Goal: Information Seeking & Learning: Compare options

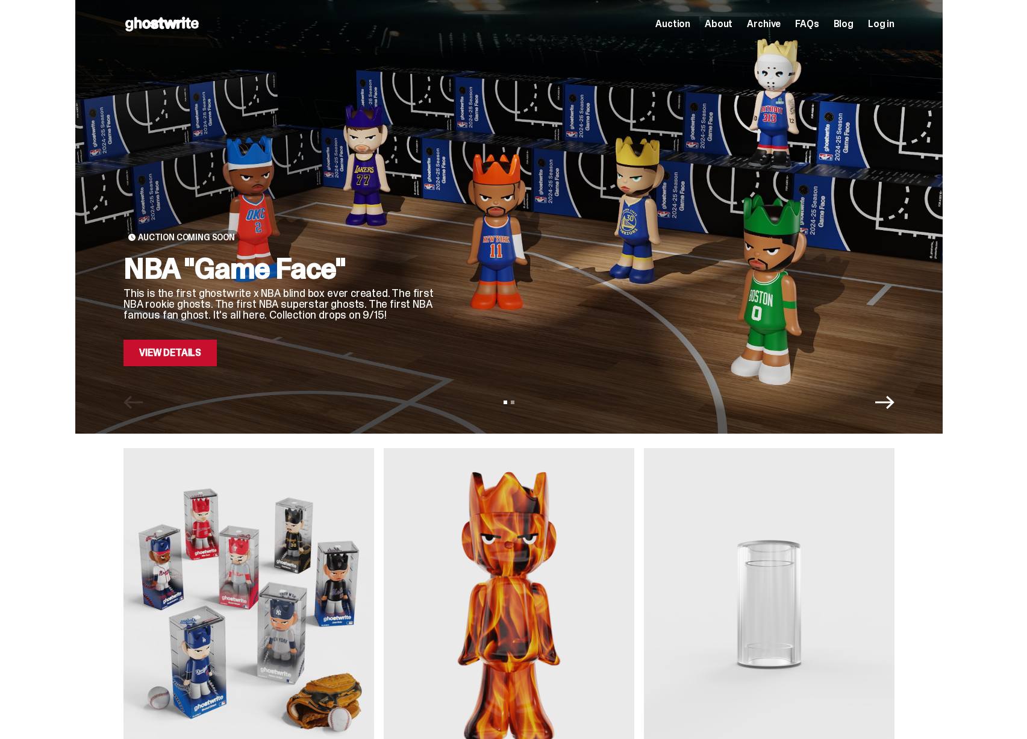
click at [286, 509] on img at bounding box center [248, 604] width 251 height 313
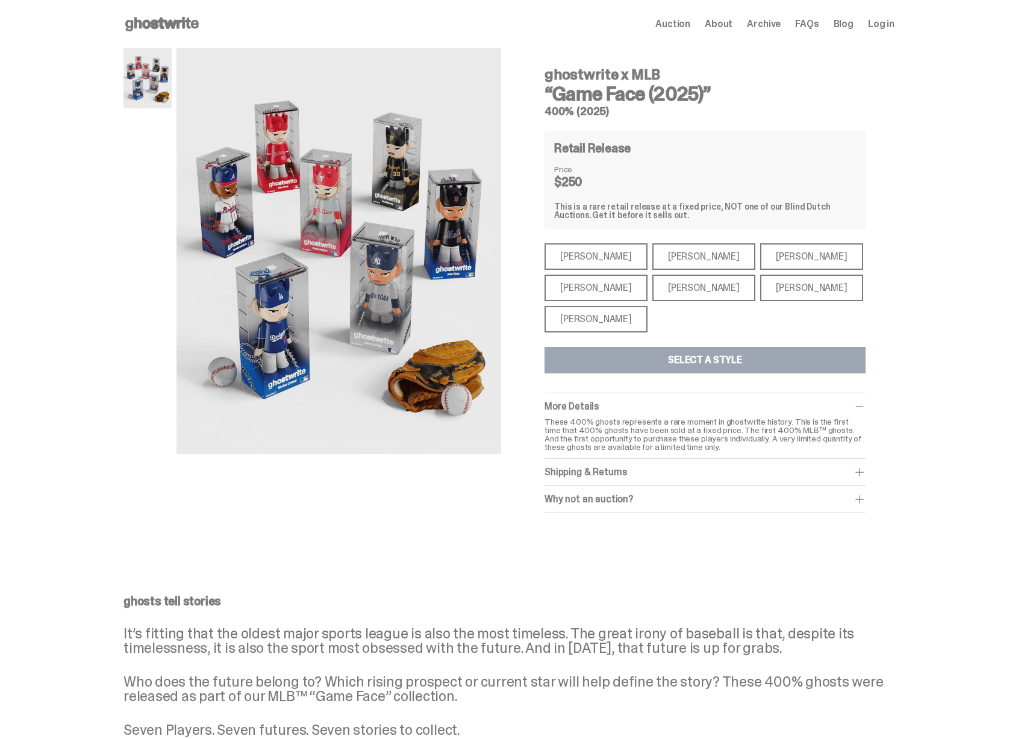
click at [589, 318] on div "[PERSON_NAME]" at bounding box center [595, 319] width 103 height 26
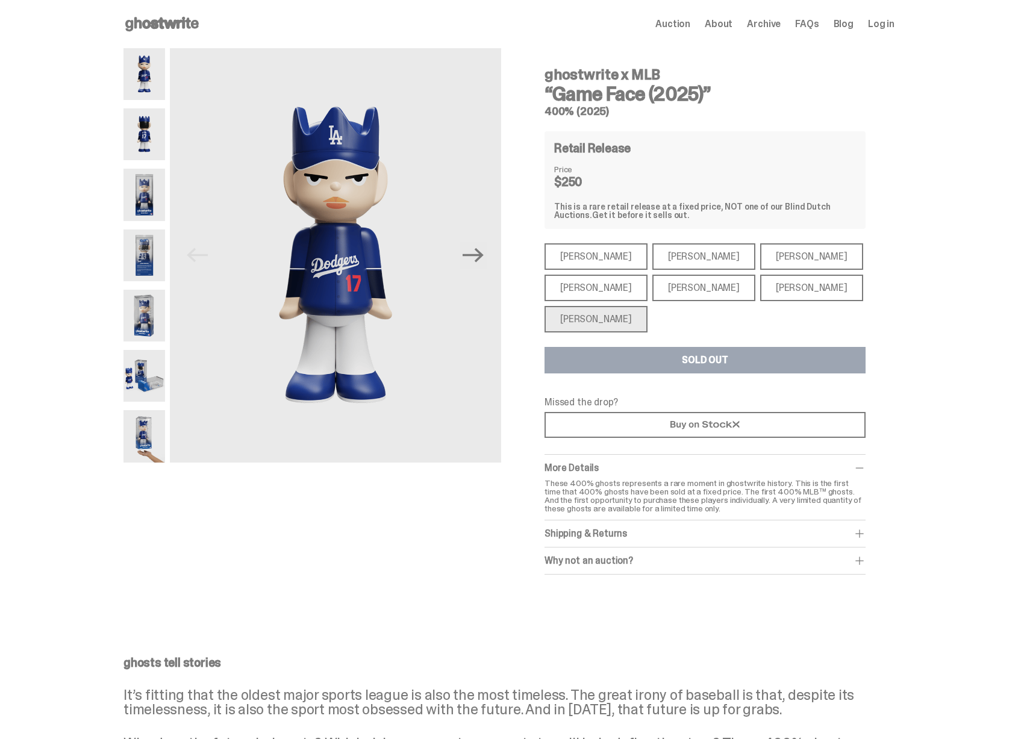
click at [597, 284] on div "[PERSON_NAME]" at bounding box center [595, 288] width 103 height 26
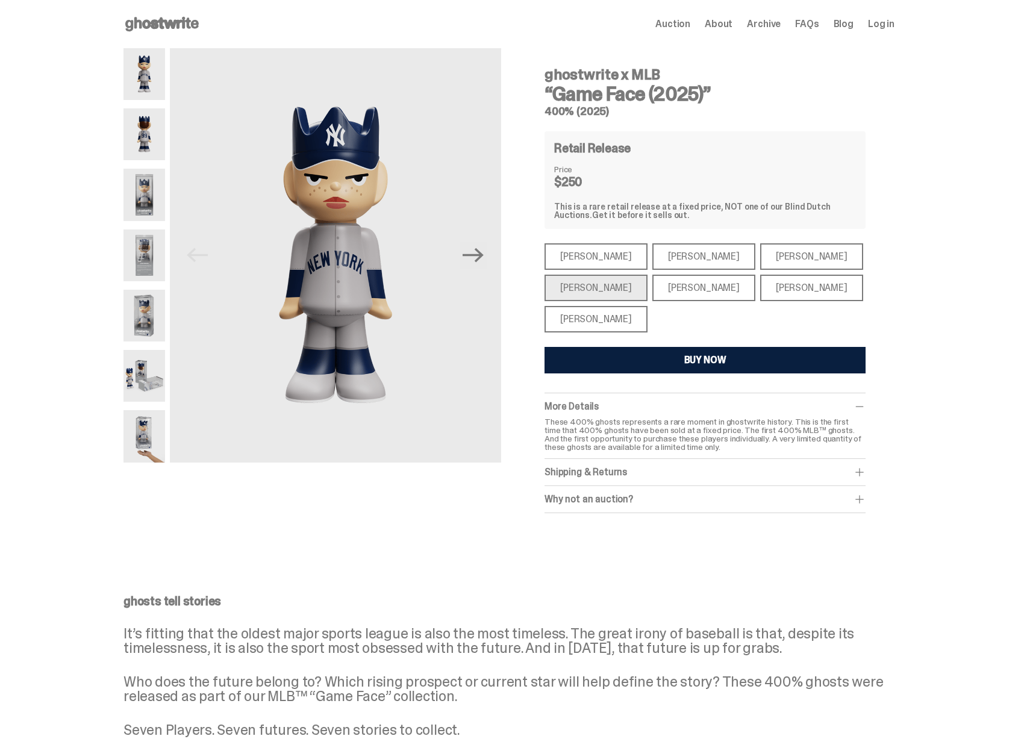
click at [684, 291] on div "[PERSON_NAME]" at bounding box center [703, 288] width 103 height 26
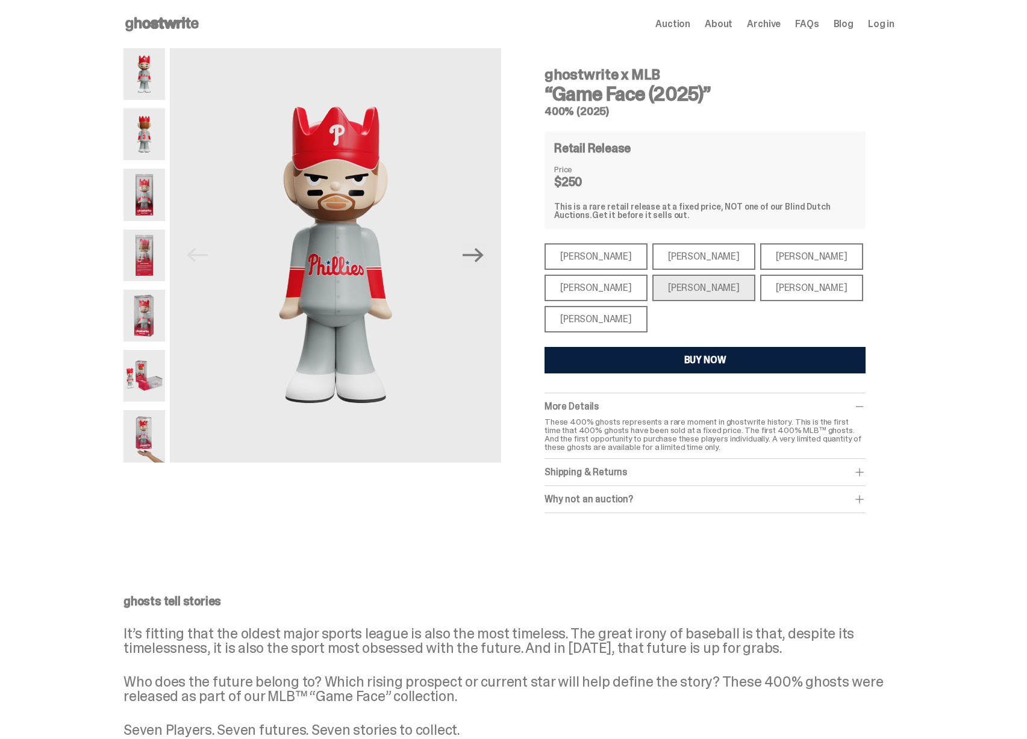
click at [760, 290] on div "[PERSON_NAME]" at bounding box center [811, 288] width 103 height 26
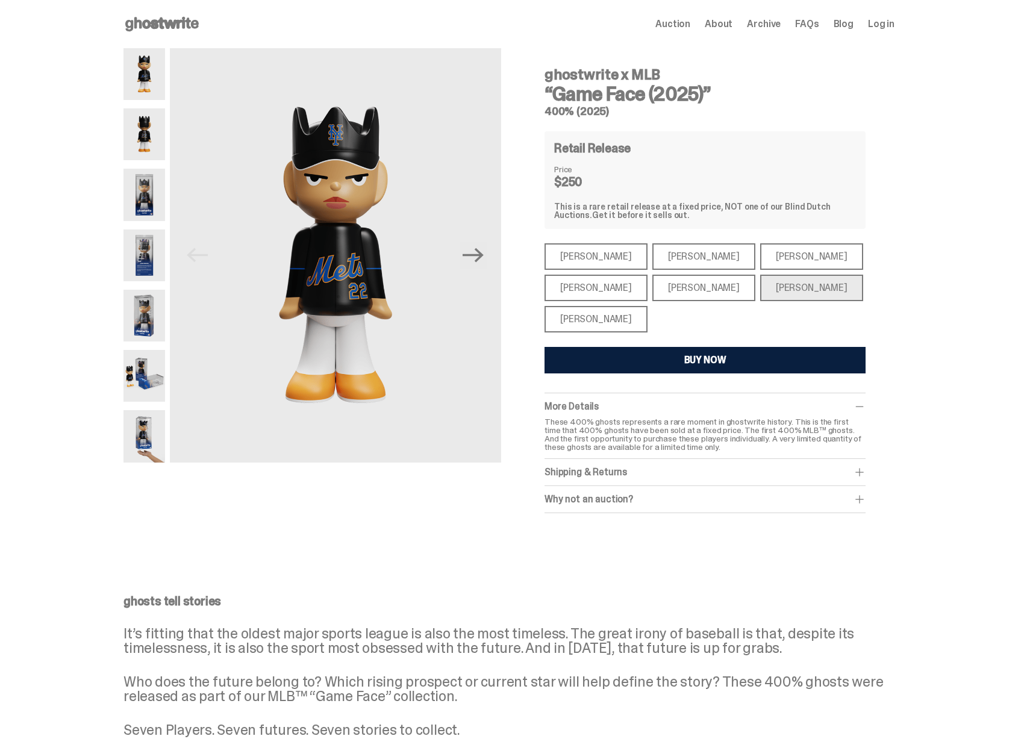
click at [773, 261] on div "[PERSON_NAME]" at bounding box center [811, 256] width 103 height 26
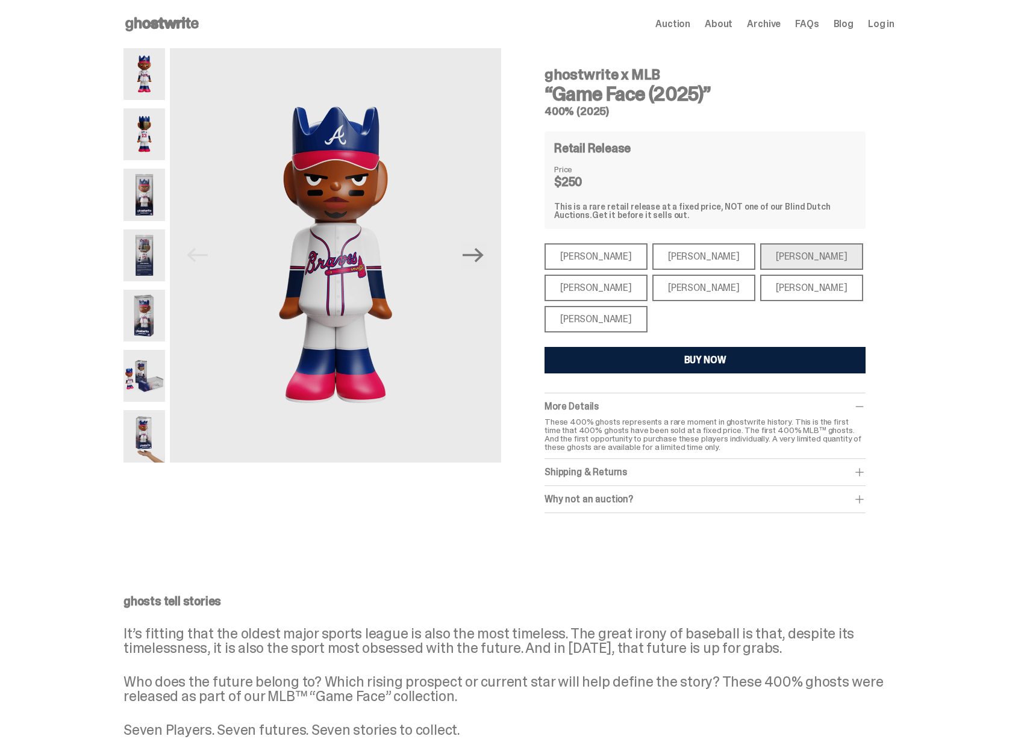
click at [621, 319] on div "[PERSON_NAME]" at bounding box center [595, 319] width 103 height 26
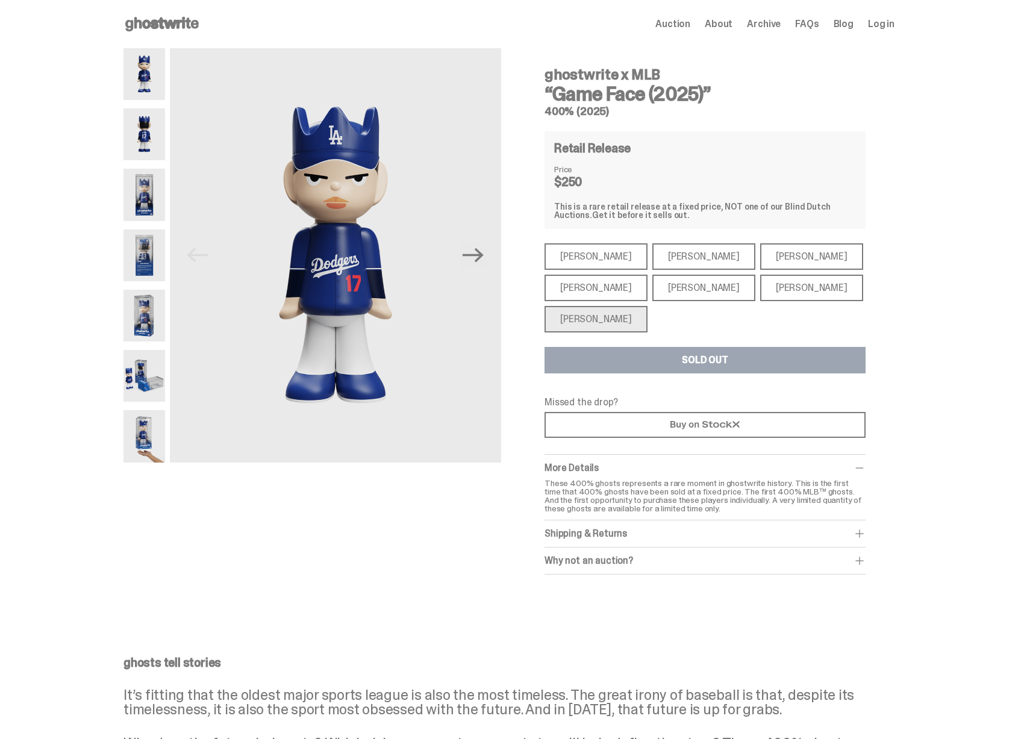
click at [591, 261] on div "[PERSON_NAME]" at bounding box center [595, 256] width 103 height 26
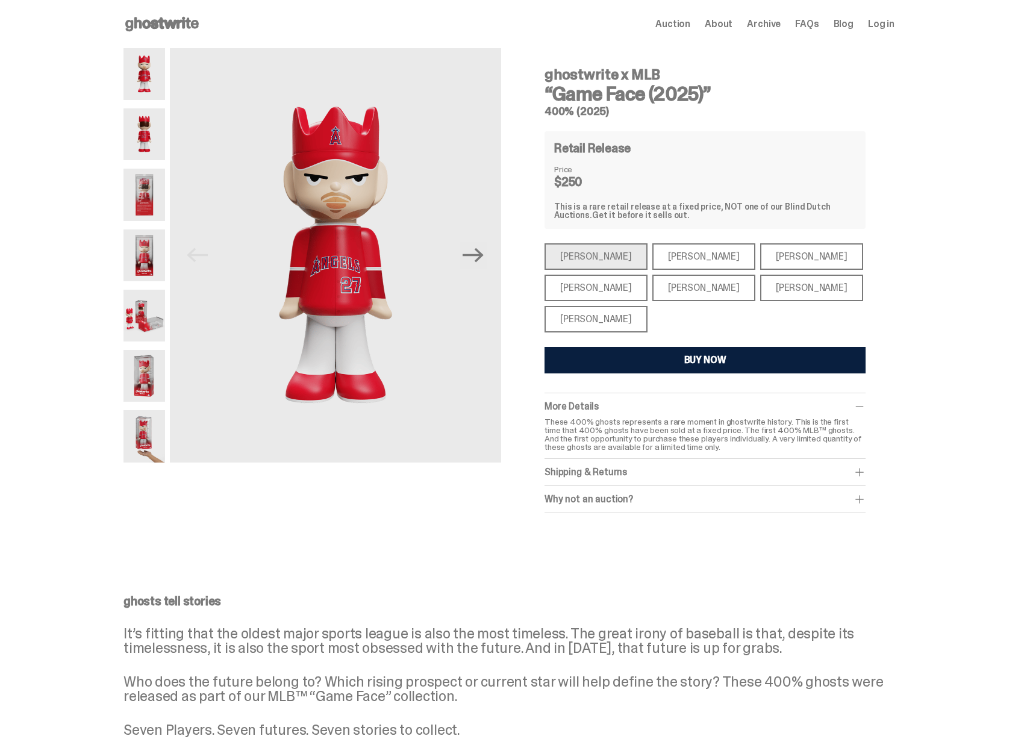
click at [190, 34] on div "Open main menu Home Auction About Archive FAQs Blog Log in Auction" at bounding box center [508, 24] width 771 height 48
click at [182, 27] on use at bounding box center [161, 24] width 73 height 14
